Goal: Find specific page/section: Find specific page/section

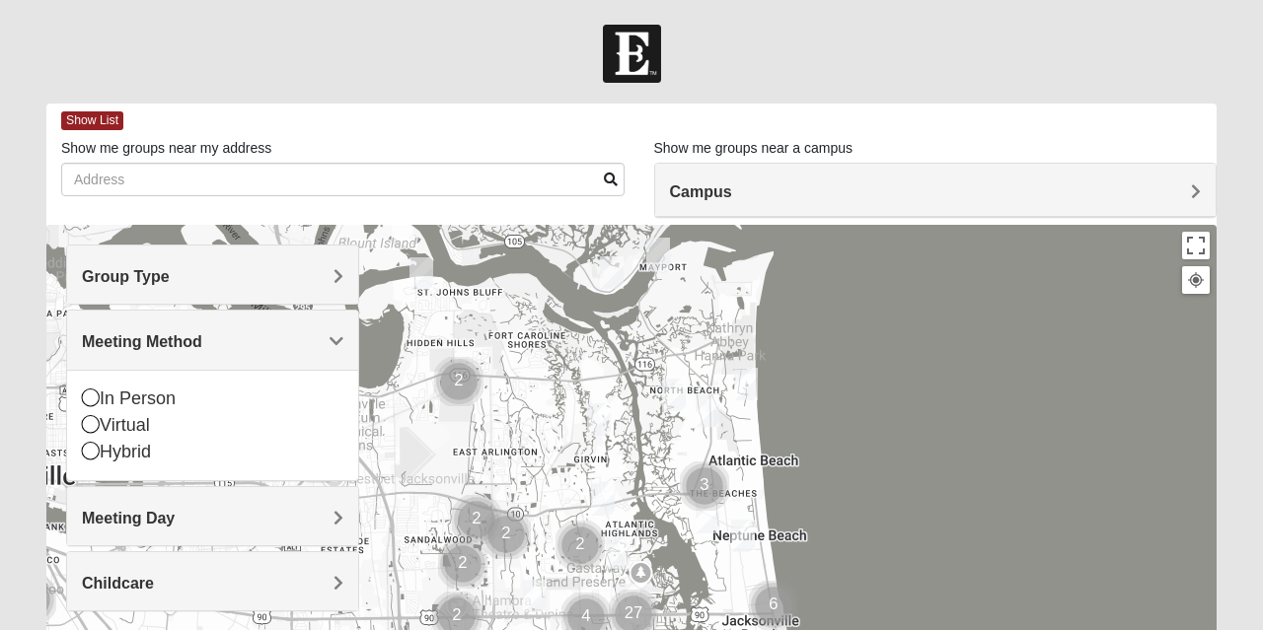
click at [137, 428] on div "Virtual" at bounding box center [212, 425] width 261 height 27
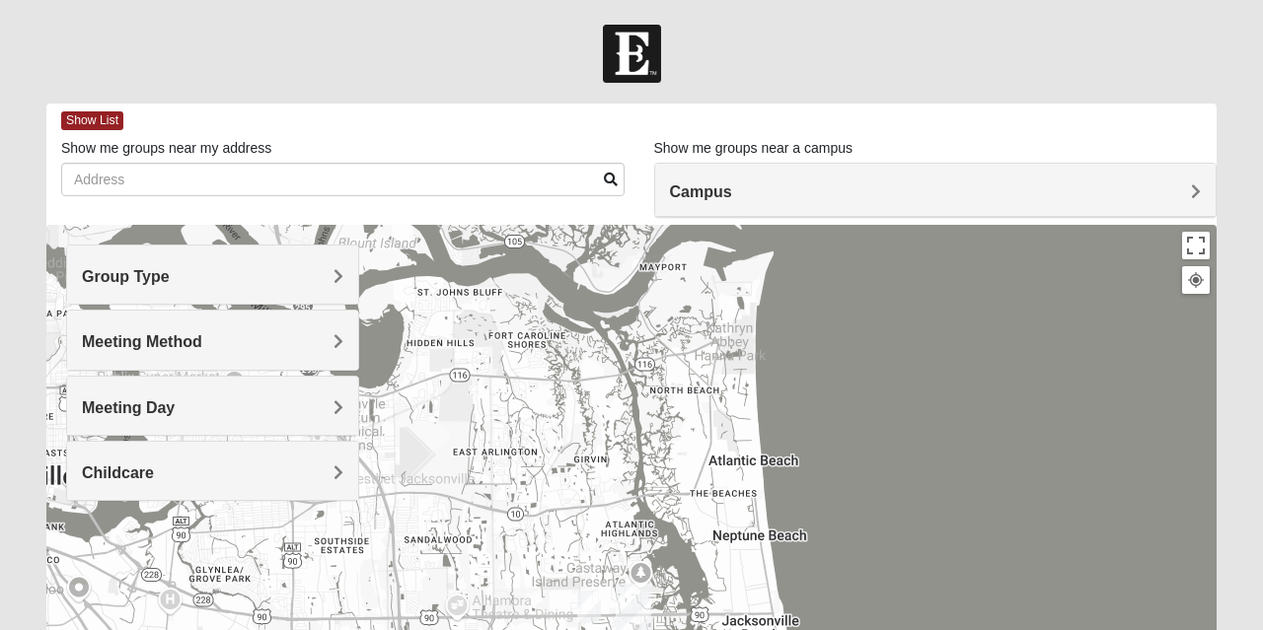
click at [310, 281] on h4 "Group Type" at bounding box center [212, 276] width 261 height 19
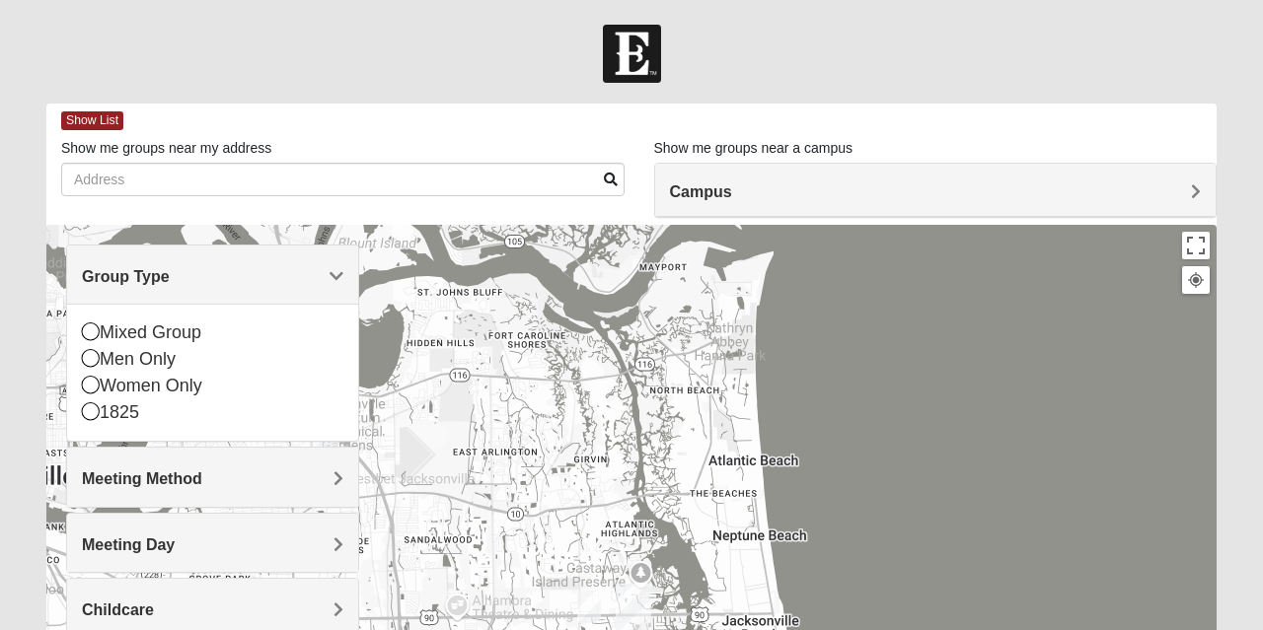
click at [191, 329] on div "Mixed Group" at bounding box center [212, 333] width 261 height 27
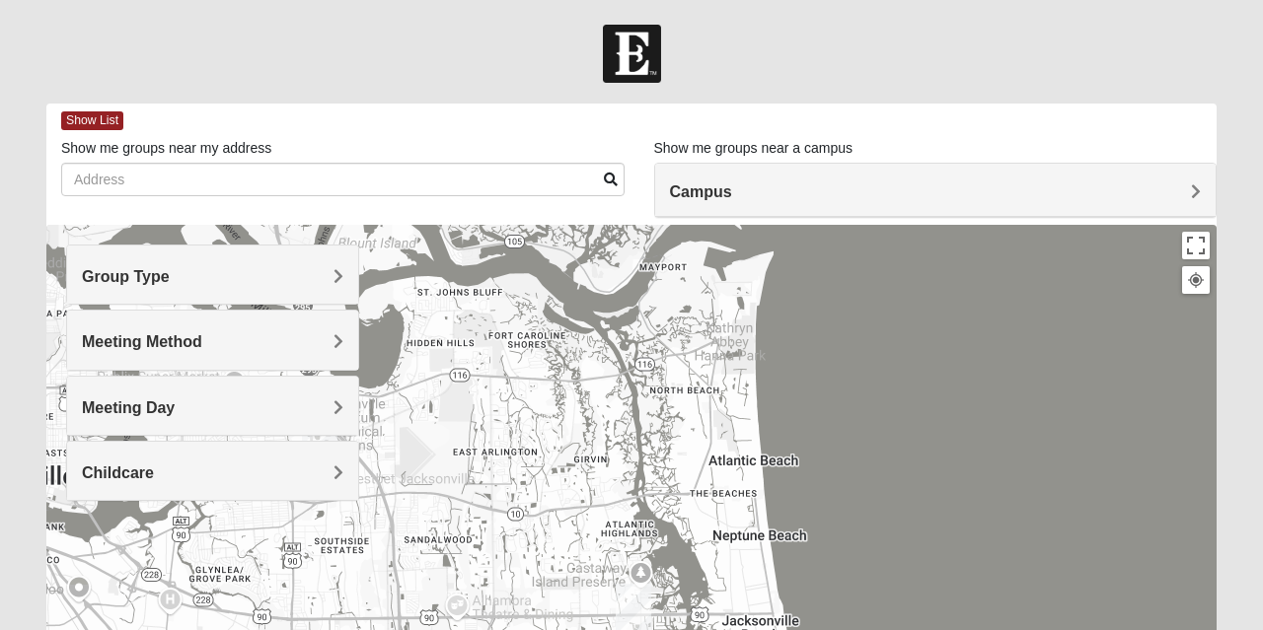
click at [312, 345] on h4 "Meeting Method" at bounding box center [212, 341] width 261 height 19
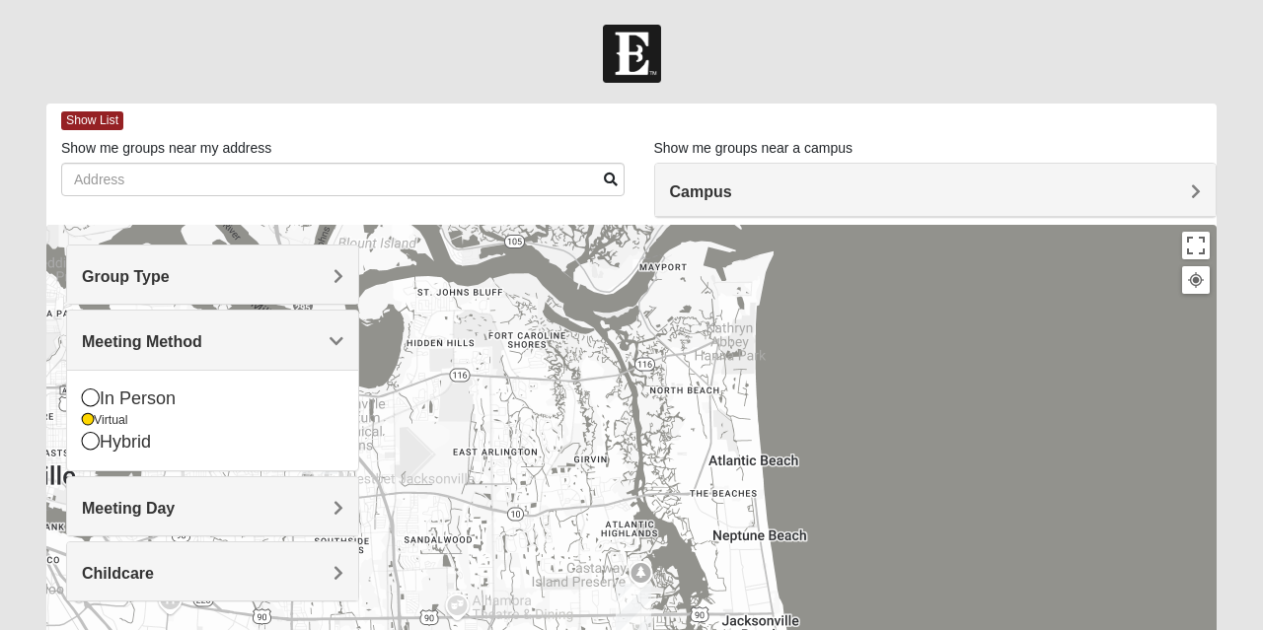
click at [297, 529] on div "Meeting Day" at bounding box center [212, 506] width 291 height 58
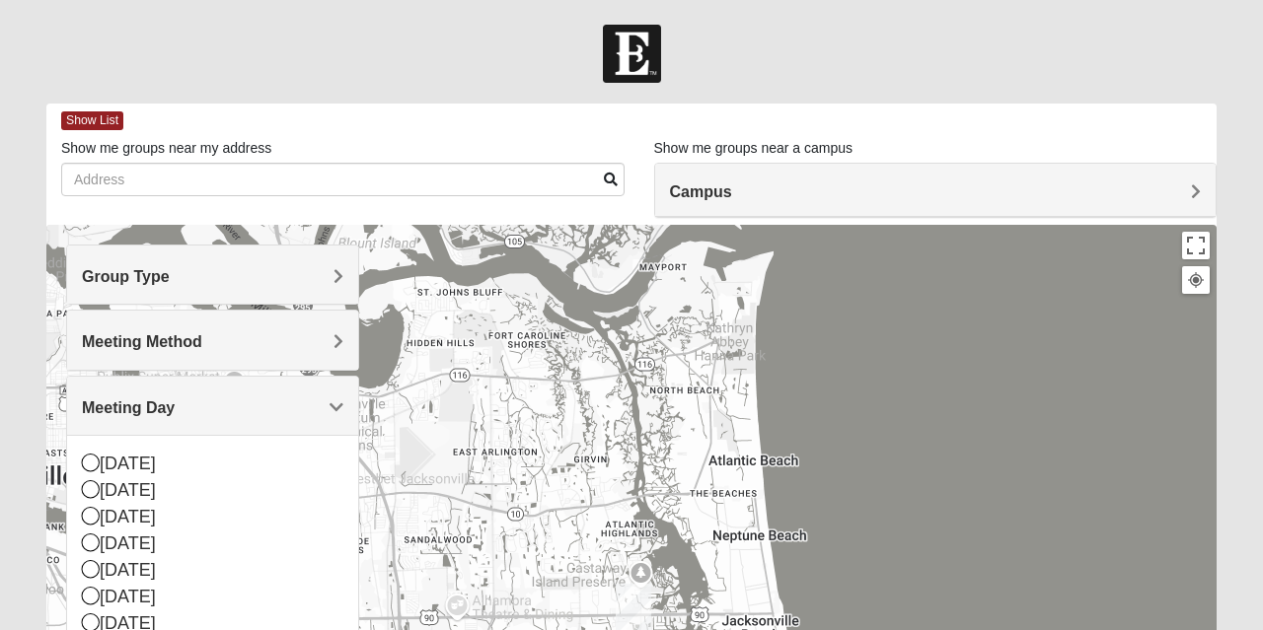
click at [152, 469] on div "[DATE]" at bounding box center [212, 464] width 261 height 27
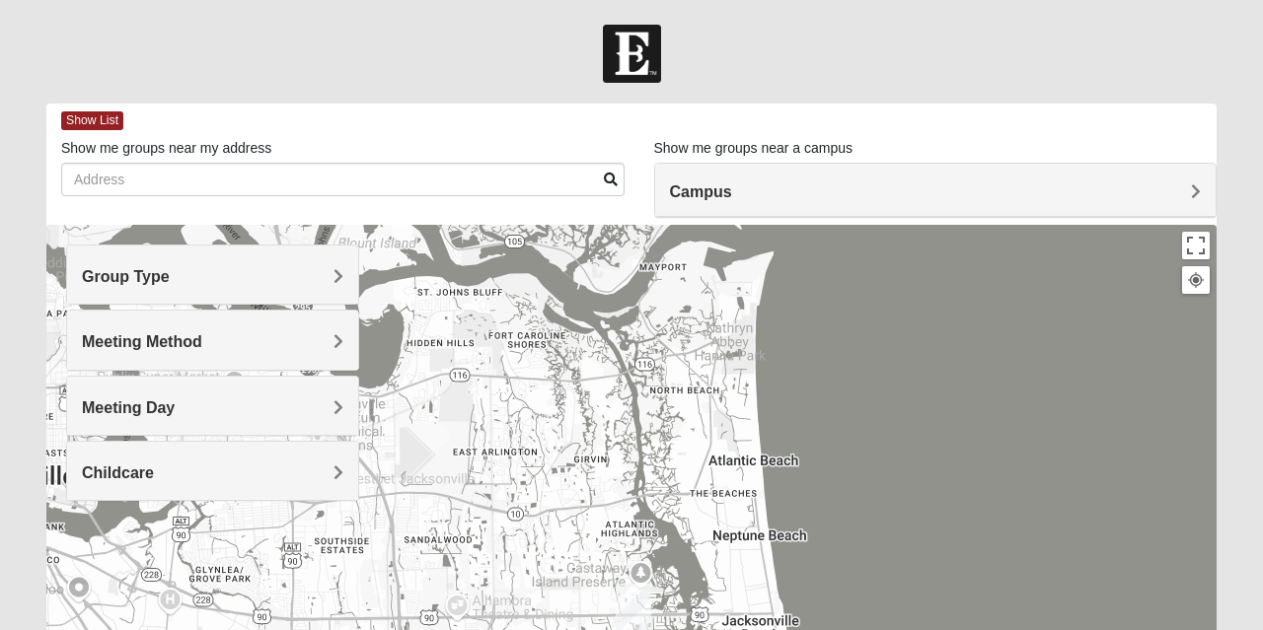
click at [139, 490] on div "[DATE]" at bounding box center [212, 481] width 261 height 27
click at [302, 402] on h4 "Meeting Day" at bounding box center [212, 408] width 261 height 19
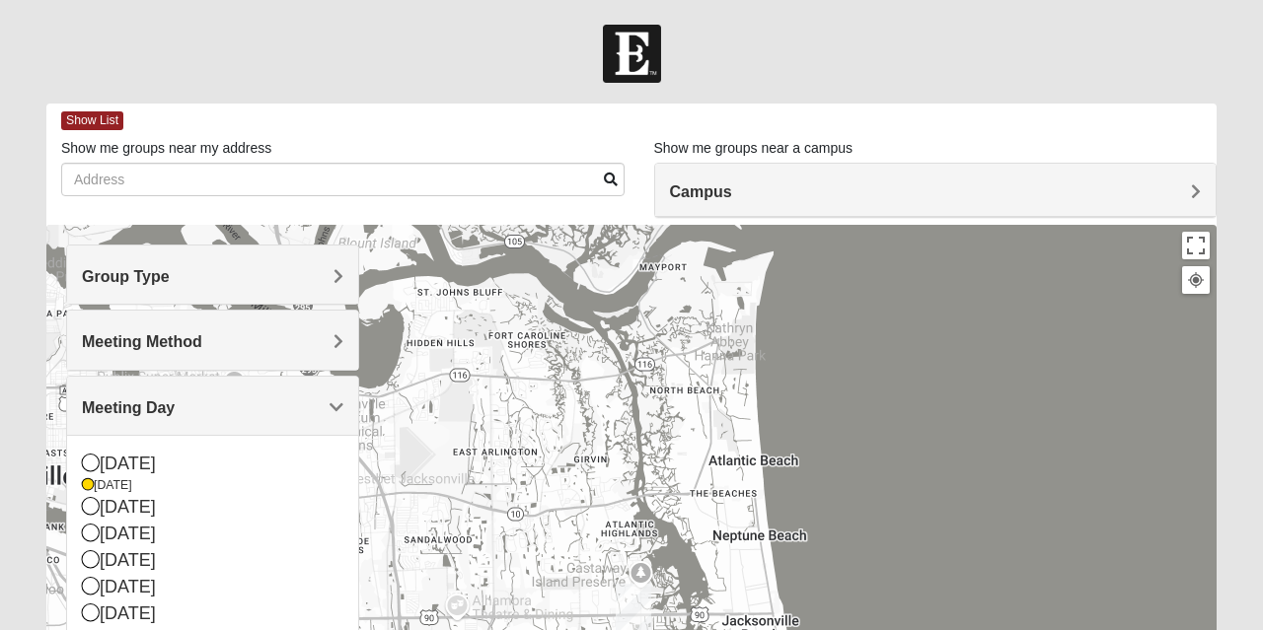
click at [158, 509] on div "[DATE]" at bounding box center [212, 507] width 261 height 27
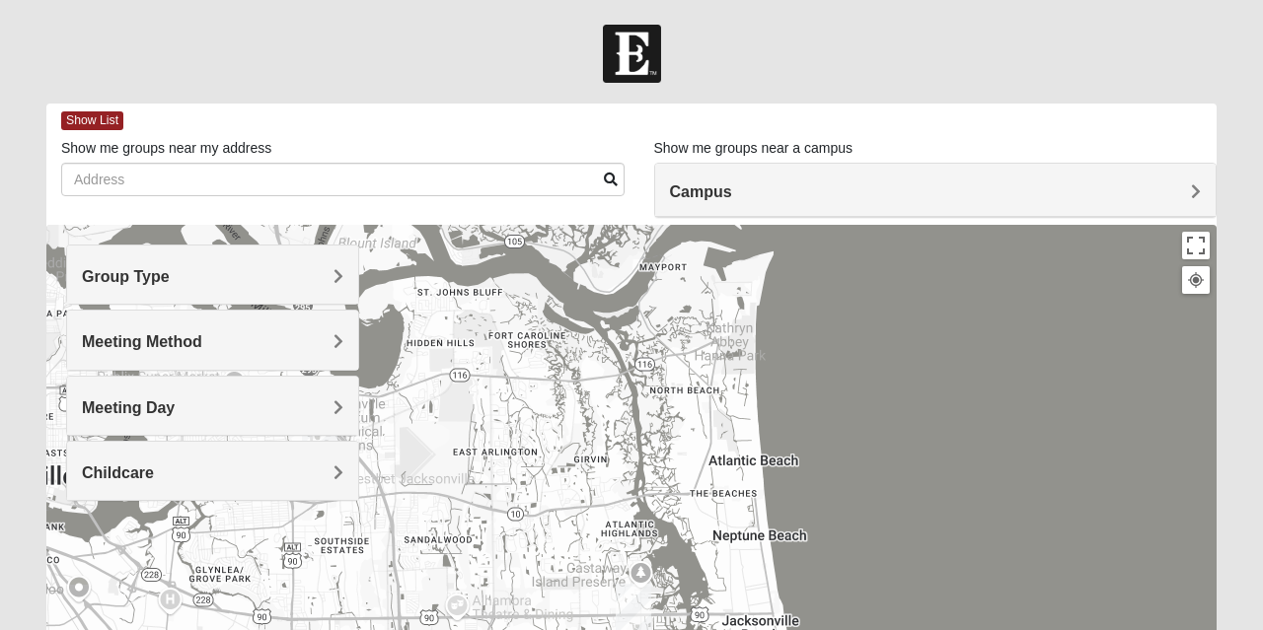
click at [294, 408] on h4 "Meeting Day" at bounding box center [212, 408] width 261 height 19
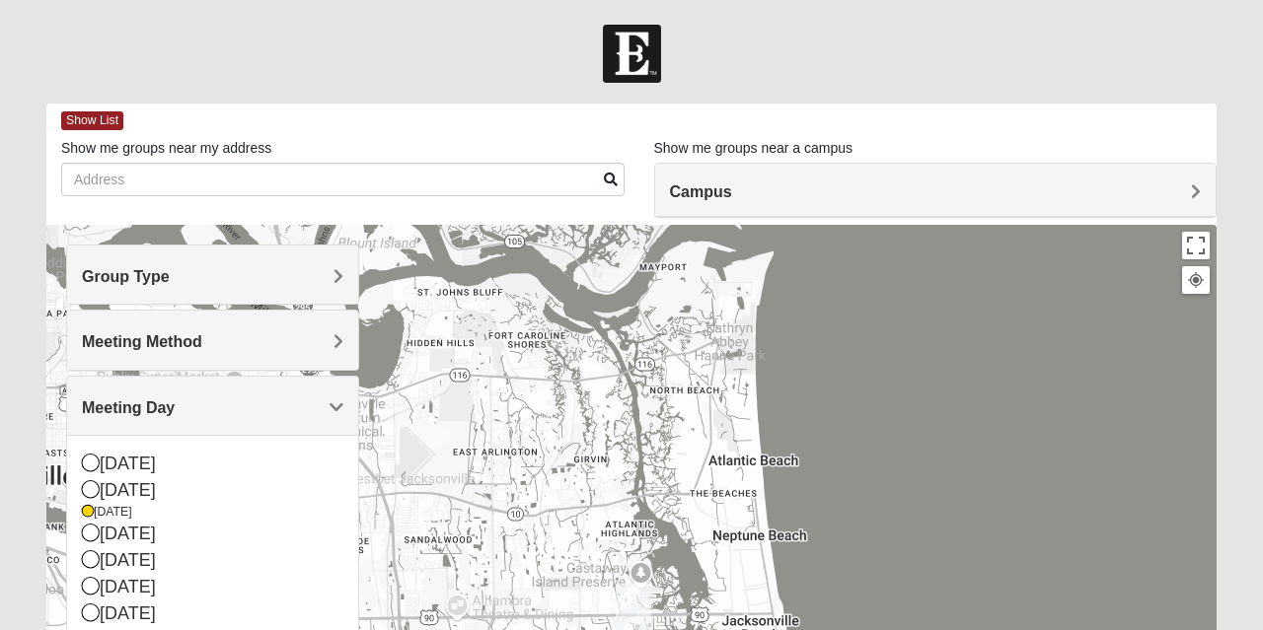
click at [157, 494] on div "[DATE]" at bounding box center [212, 490] width 261 height 27
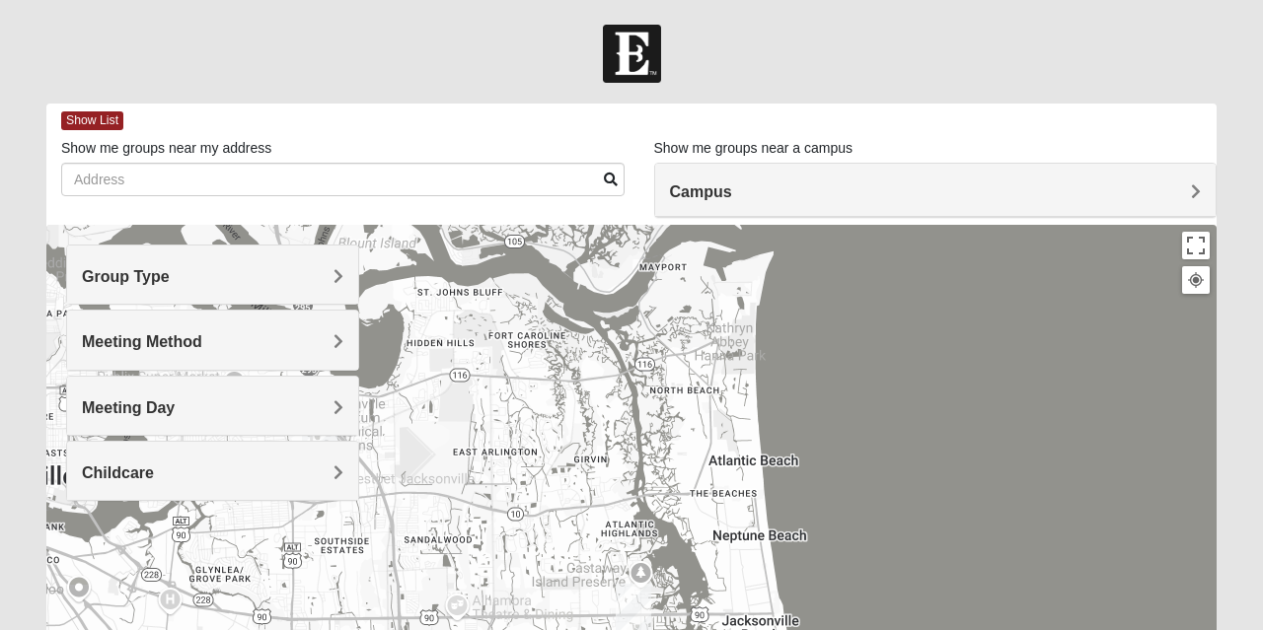
click at [278, 342] on h4 "Meeting Method" at bounding box center [212, 341] width 261 height 19
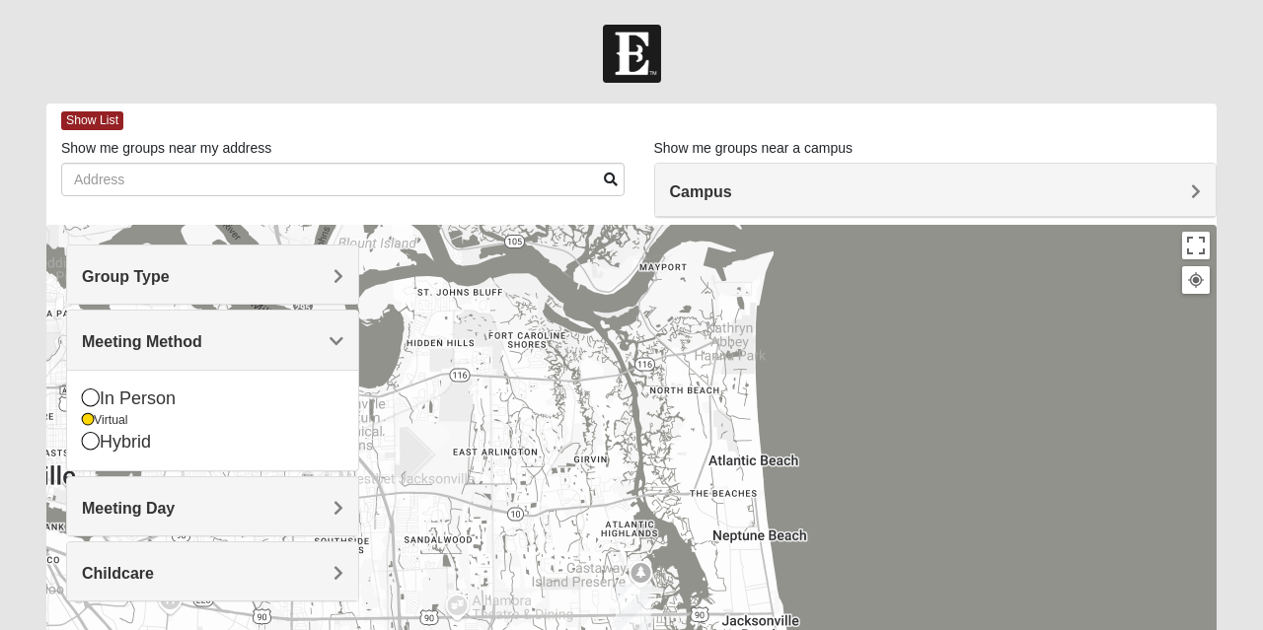
click at [156, 452] on div "Hybrid" at bounding box center [212, 442] width 261 height 27
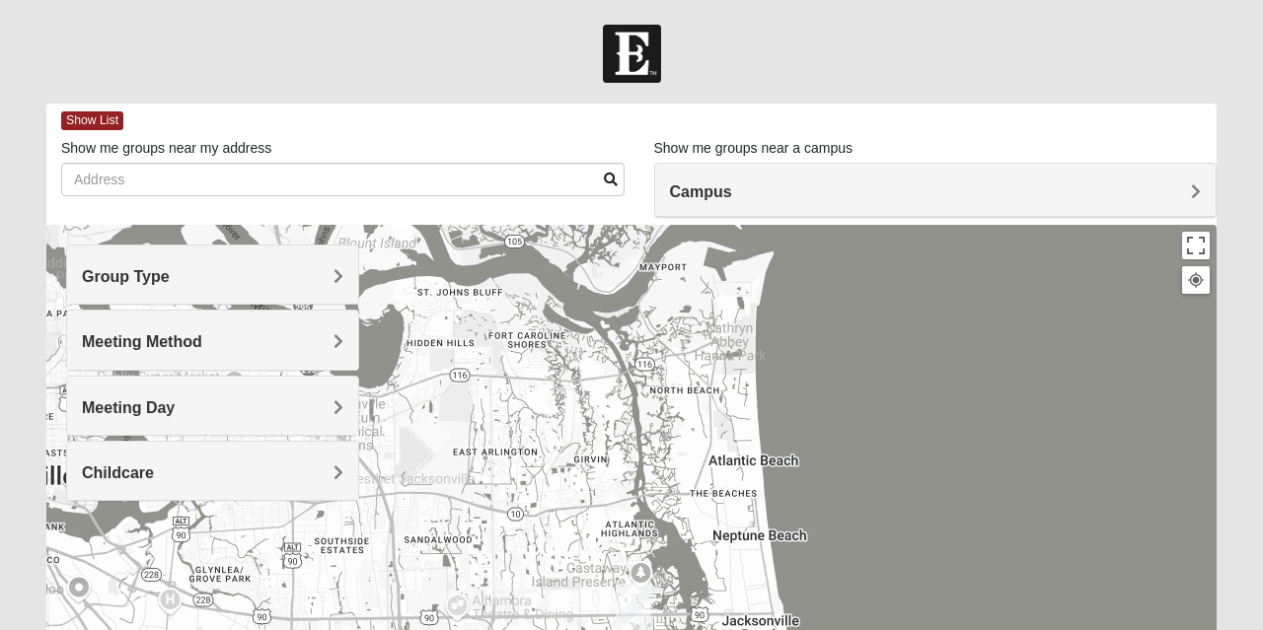
click at [277, 349] on h4 "Meeting Method" at bounding box center [212, 341] width 261 height 19
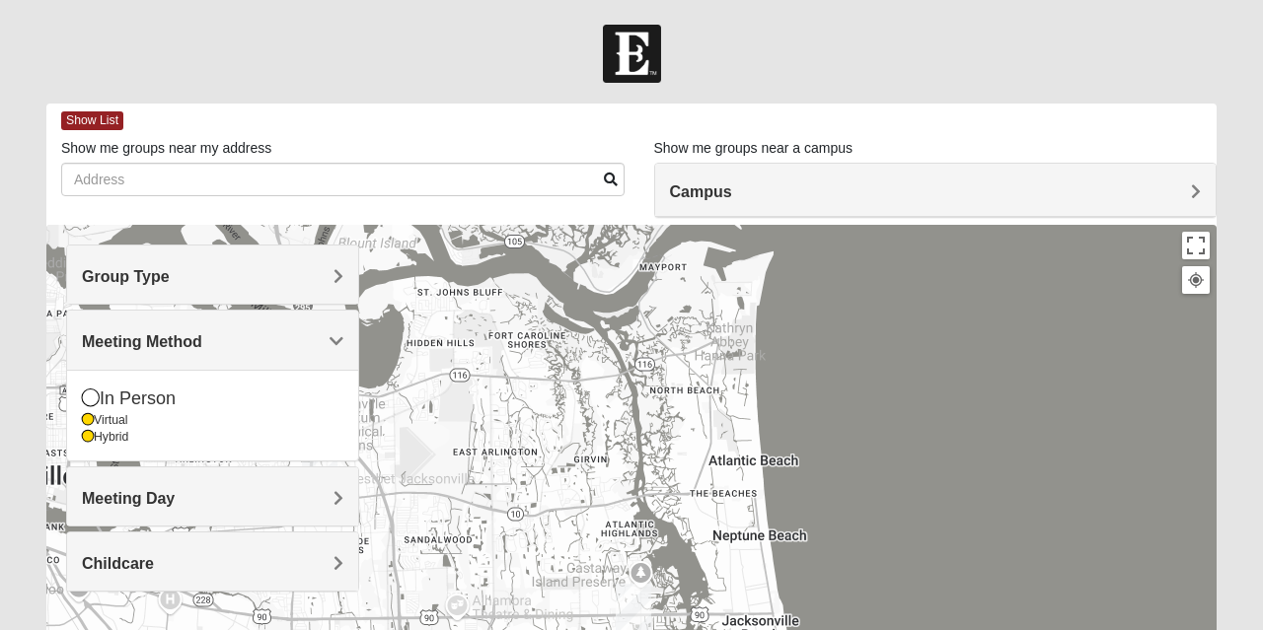
click at [265, 274] on h4 "Group Type" at bounding box center [212, 276] width 261 height 19
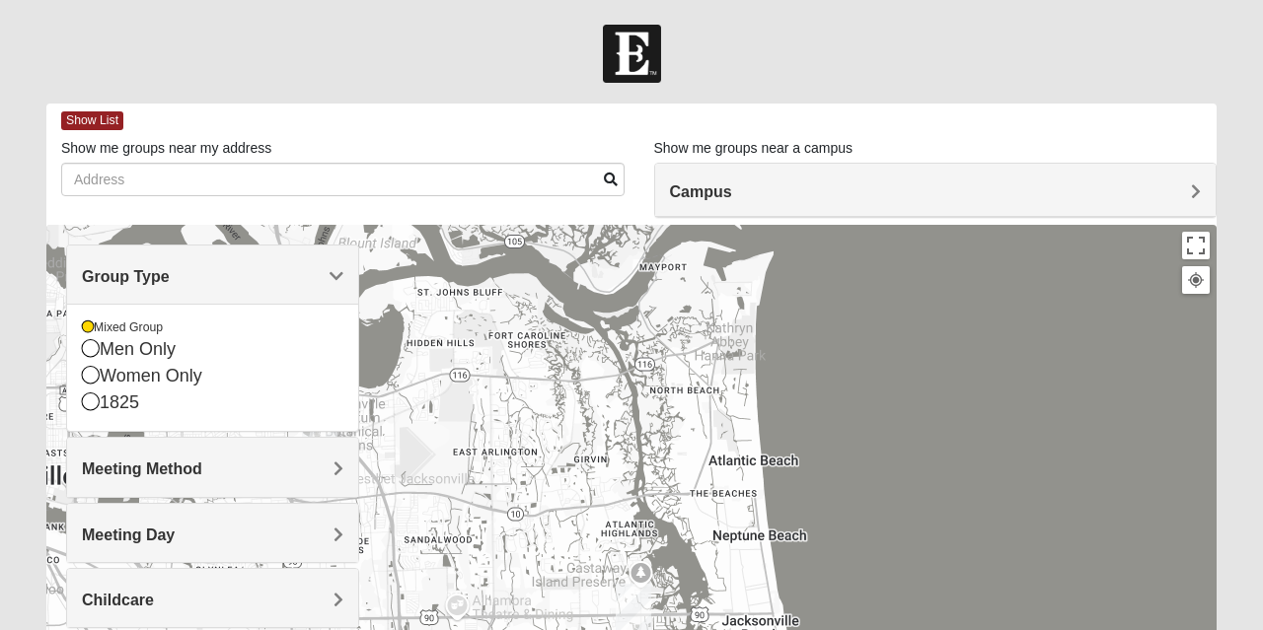
click at [157, 404] on div "1825" at bounding box center [212, 403] width 261 height 27
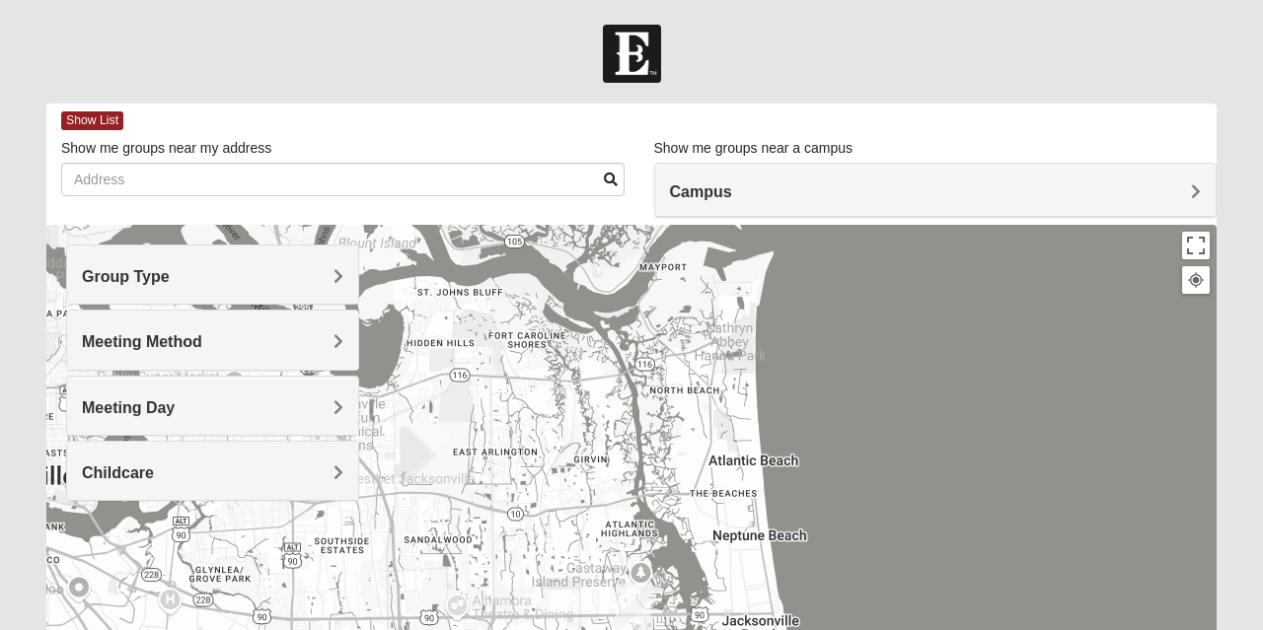
click at [282, 269] on h4 "Group Type" at bounding box center [212, 276] width 261 height 19
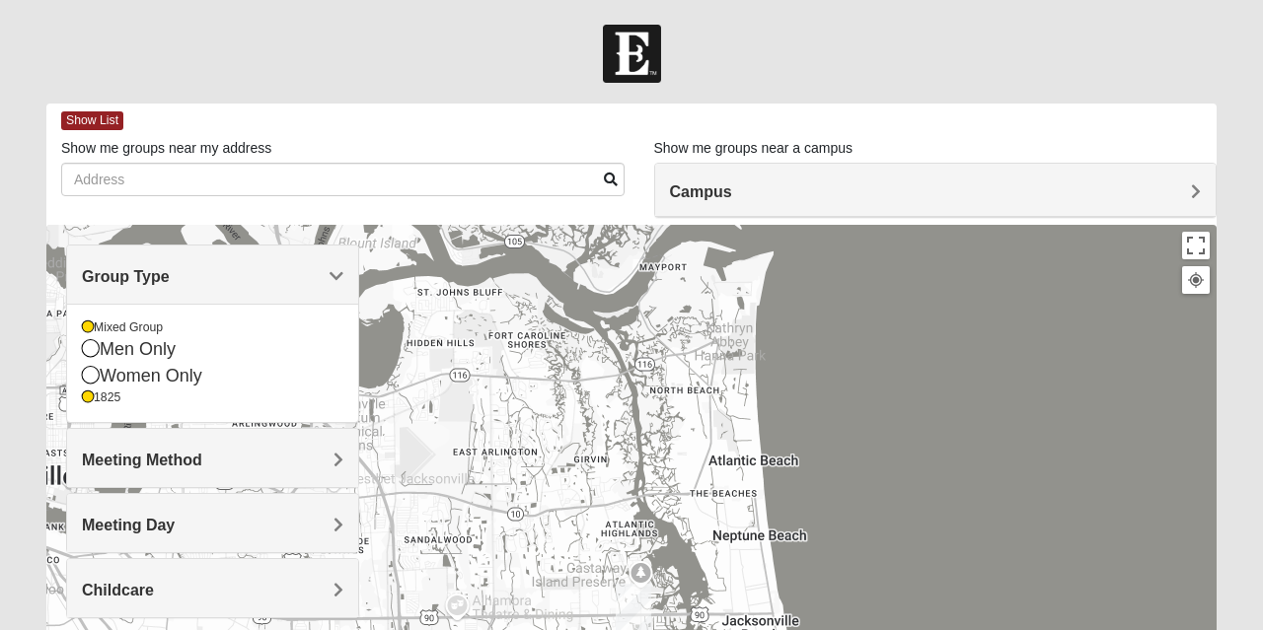
click at [162, 330] on div "Mixed Group" at bounding box center [212, 328] width 261 height 17
